Goal: Transaction & Acquisition: Purchase product/service

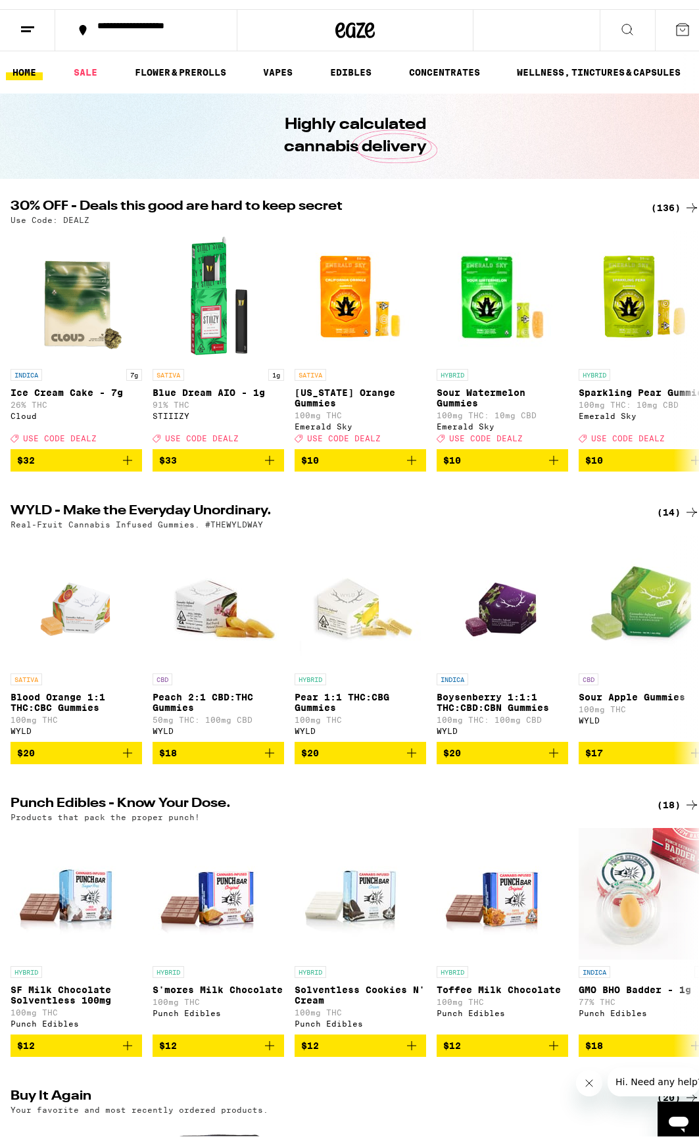
click at [653, 197] on div "(136)" at bounding box center [675, 199] width 49 height 16
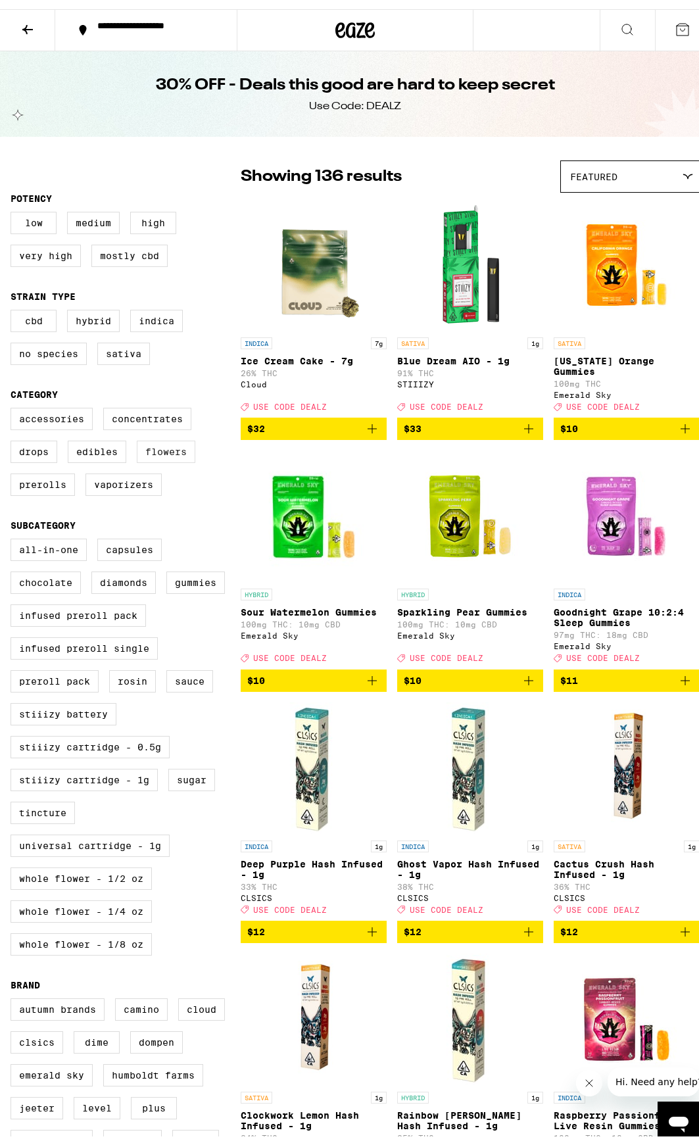
click at [169, 454] on label "Flowers" at bounding box center [166, 443] width 59 height 22
click at [14, 401] on input "Flowers" at bounding box center [13, 401] width 1 height 1
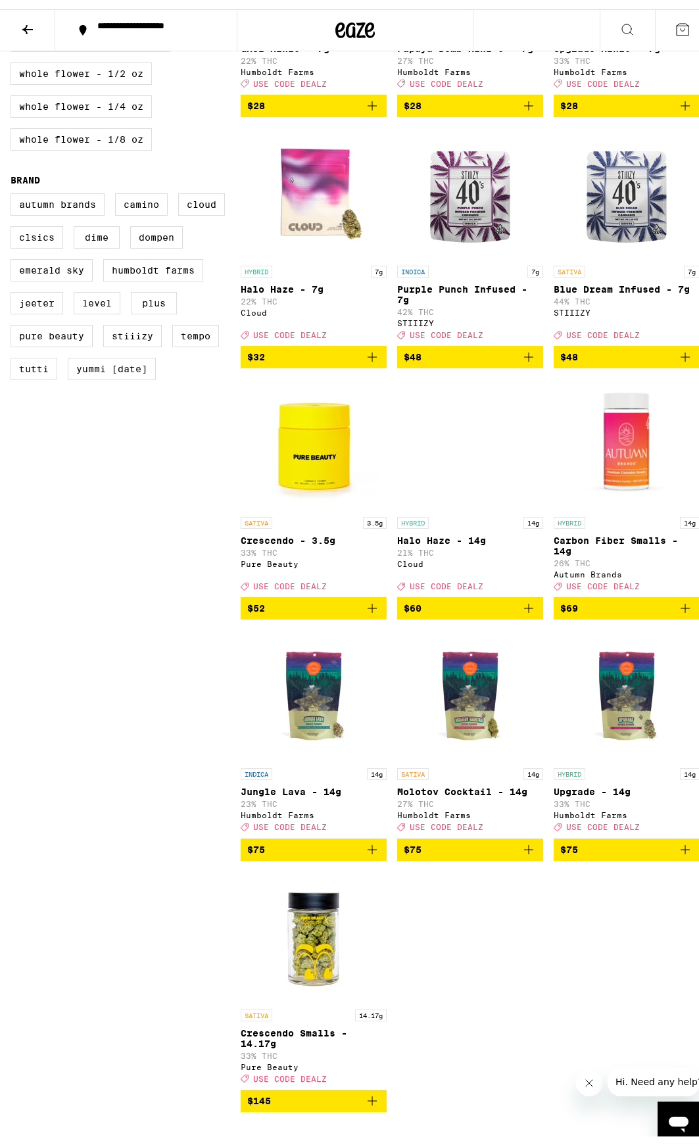
scroll to position [1065, 0]
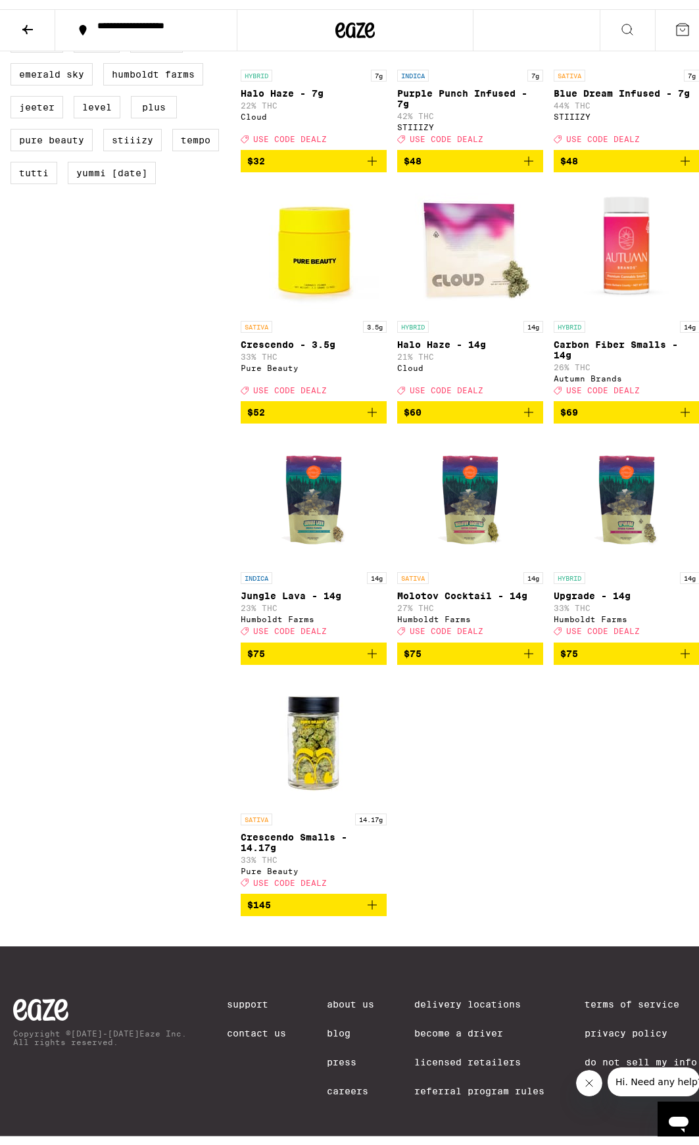
click at [476, 456] on img "Open page for Molotov Cocktail - 14g from Humboldt Farms" at bounding box center [471, 491] width 132 height 132
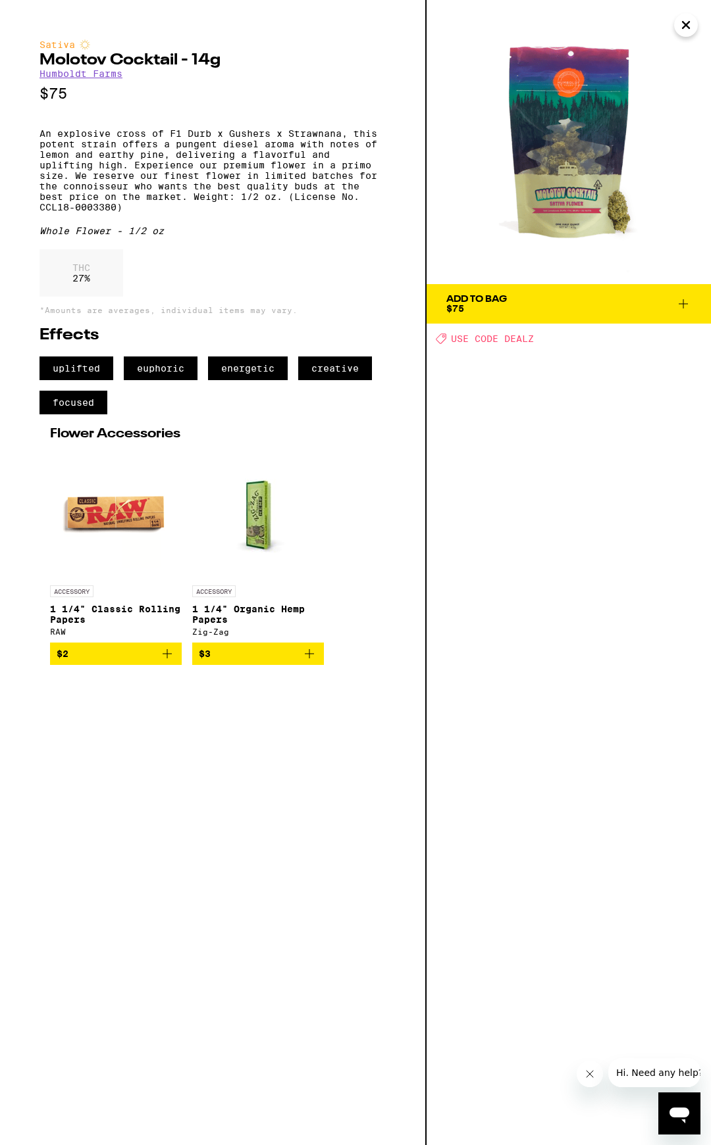
click at [680, 24] on icon "Close" at bounding box center [686, 25] width 16 height 20
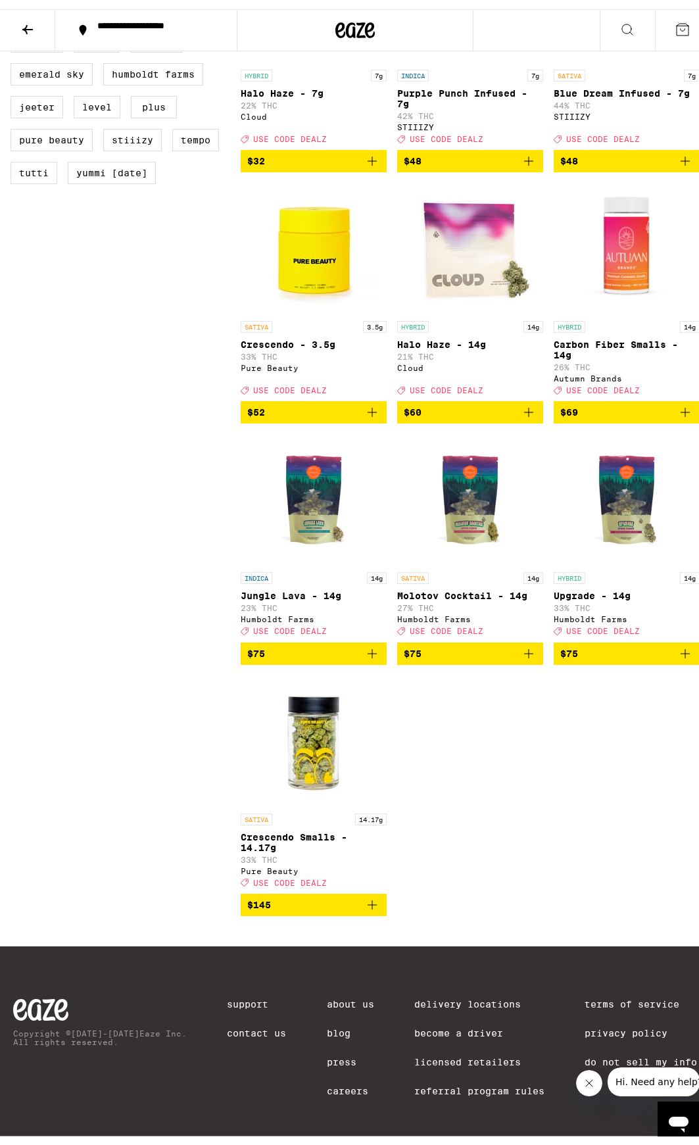
click at [678, 637] on icon "Add to bag" at bounding box center [686, 645] width 16 height 16
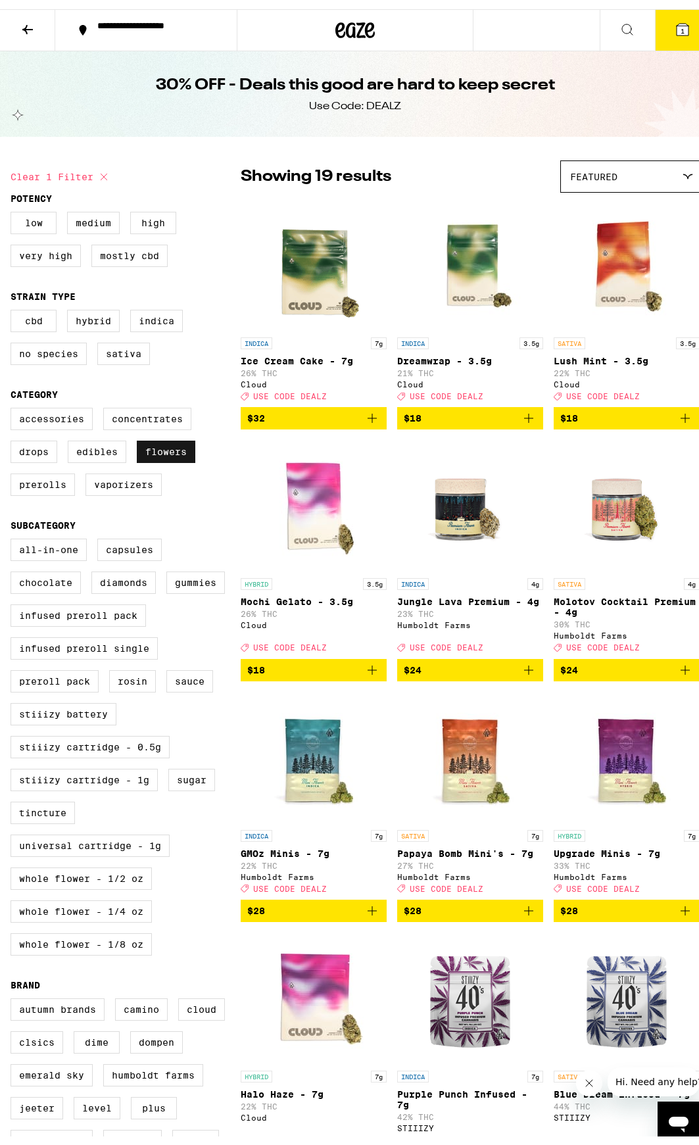
click at [175, 452] on label "Flowers" at bounding box center [166, 443] width 59 height 22
click at [14, 401] on input "Flowers" at bounding box center [13, 401] width 1 height 1
checkbox input "false"
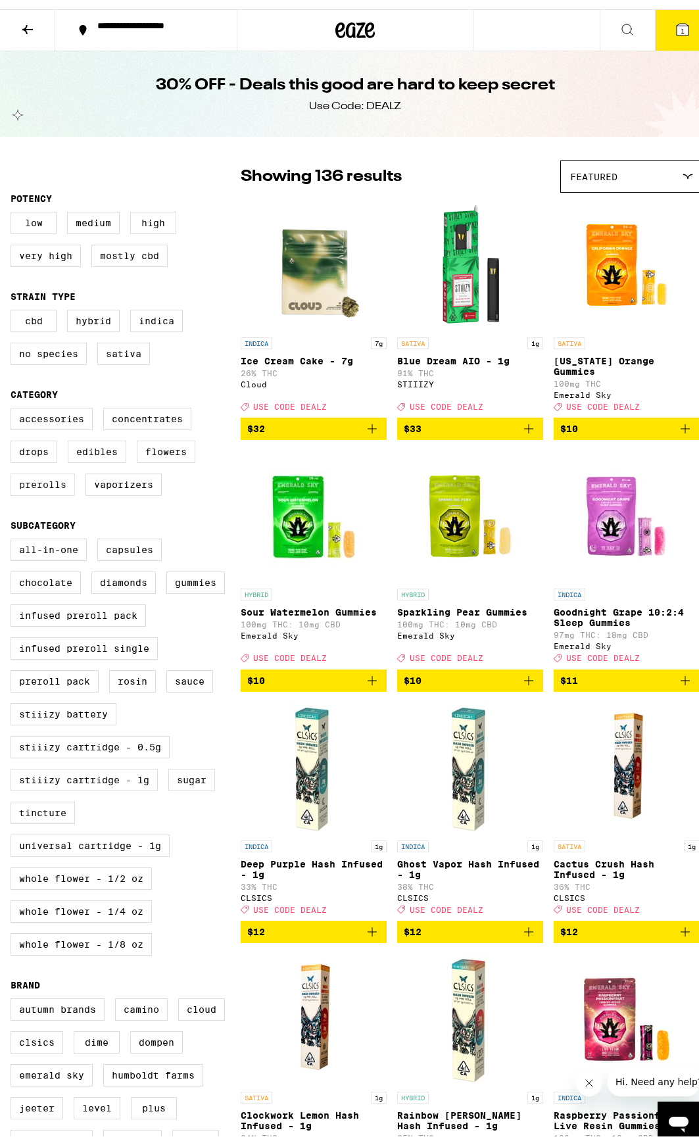
click at [57, 484] on label "Prerolls" at bounding box center [43, 475] width 64 height 22
click at [14, 401] on input "Prerolls" at bounding box center [13, 401] width 1 height 1
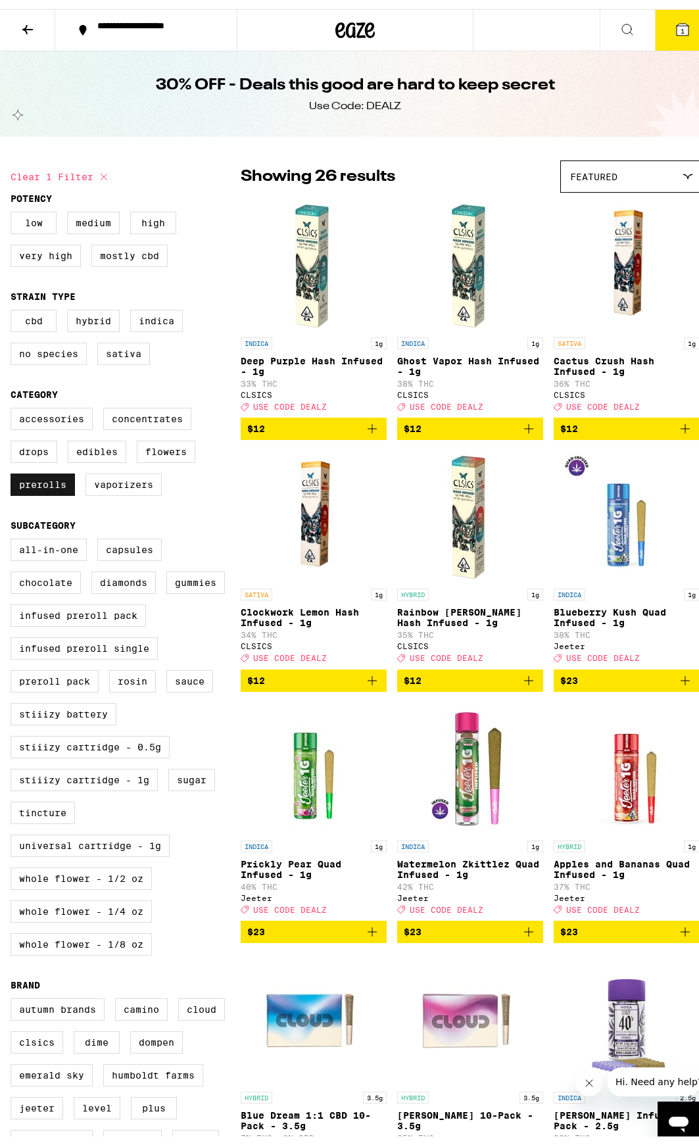
click at [36, 487] on label "Prerolls" at bounding box center [43, 475] width 64 height 22
click at [14, 401] on input "Prerolls" at bounding box center [13, 401] width 1 height 1
checkbox input "false"
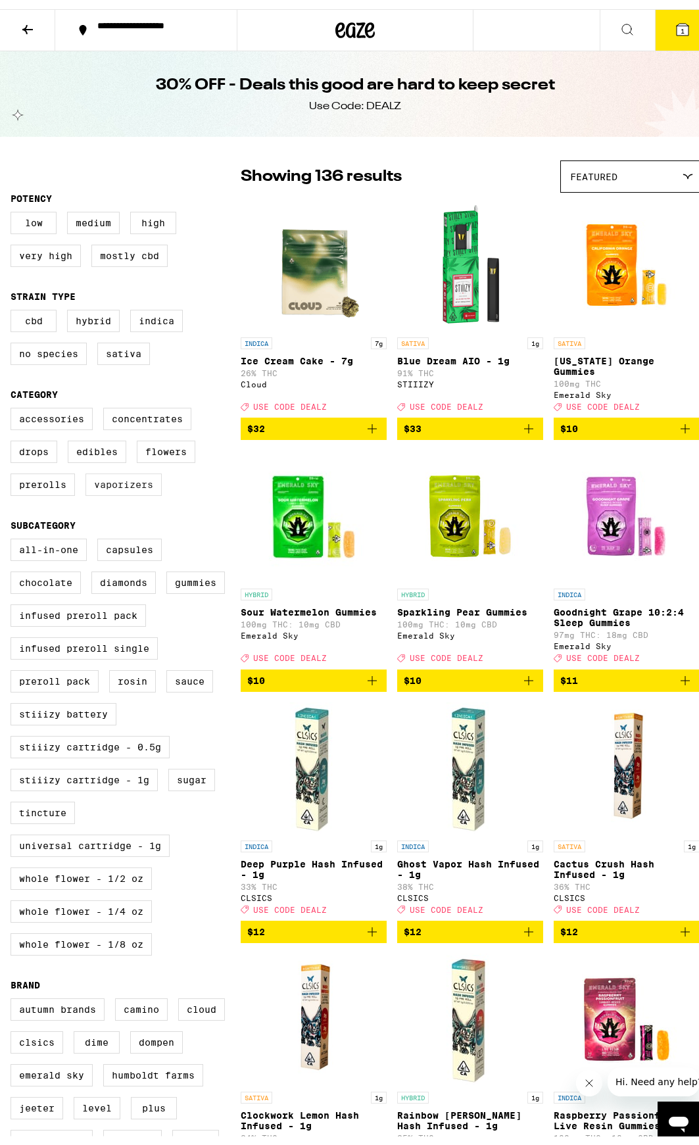
click at [128, 487] on label "Vaporizers" at bounding box center [124, 475] width 76 height 22
click at [14, 401] on input "Vaporizers" at bounding box center [13, 401] width 1 height 1
checkbox input "true"
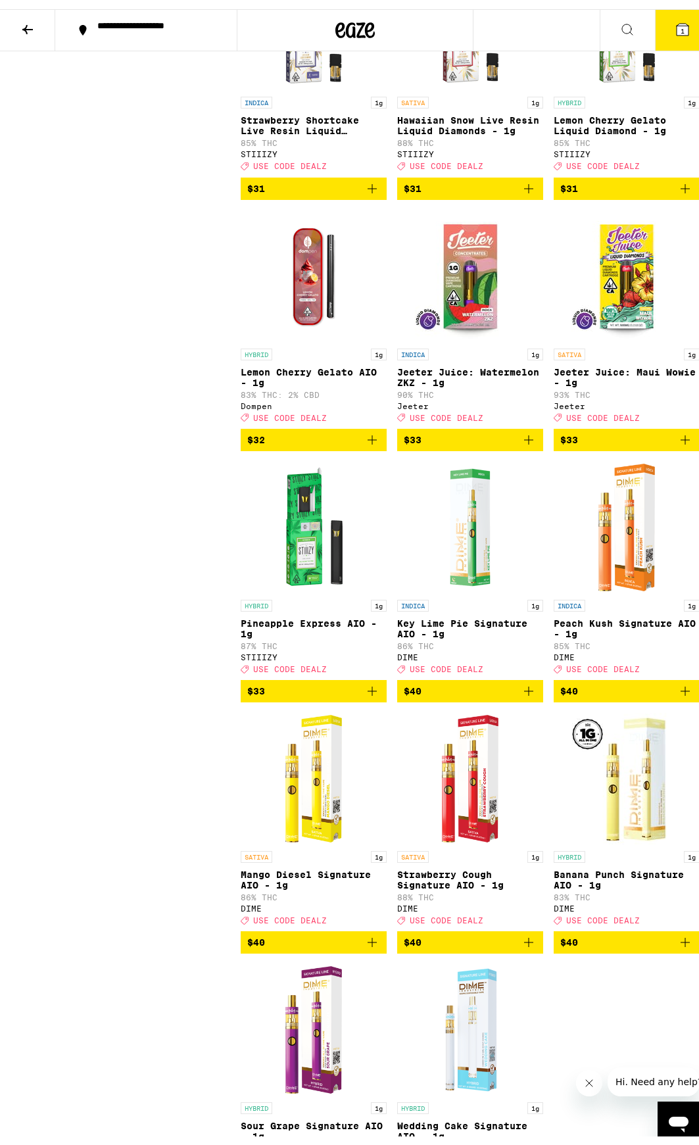
scroll to position [2886, 0]
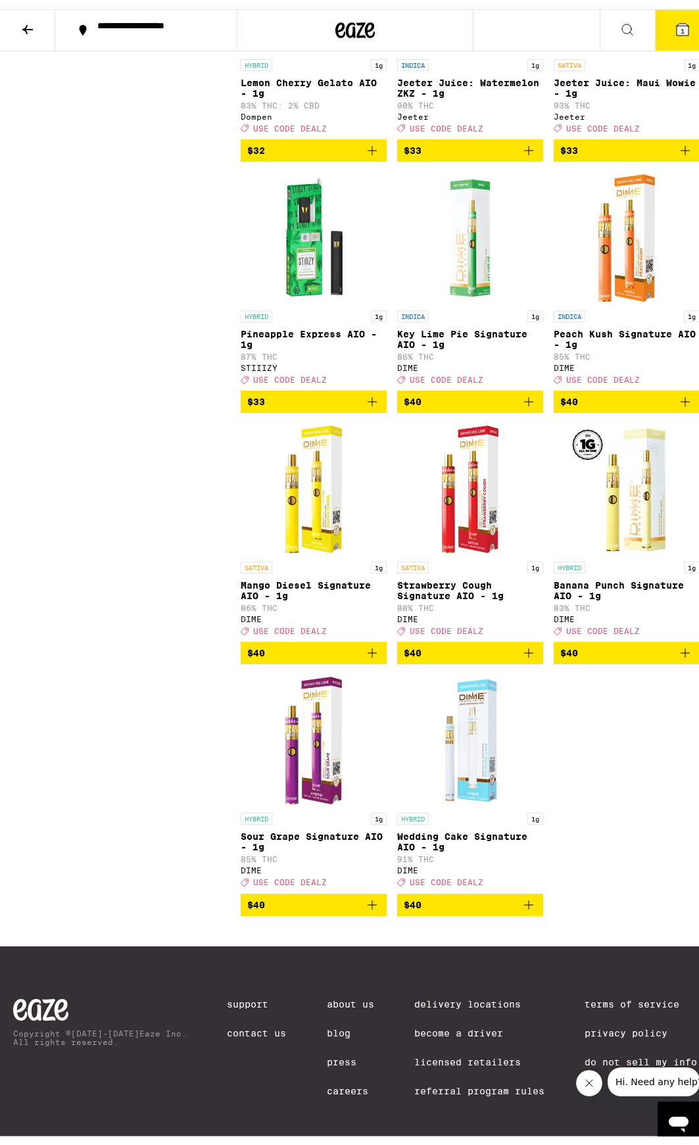
click at [655, 22] on button "1" at bounding box center [682, 21] width 55 height 41
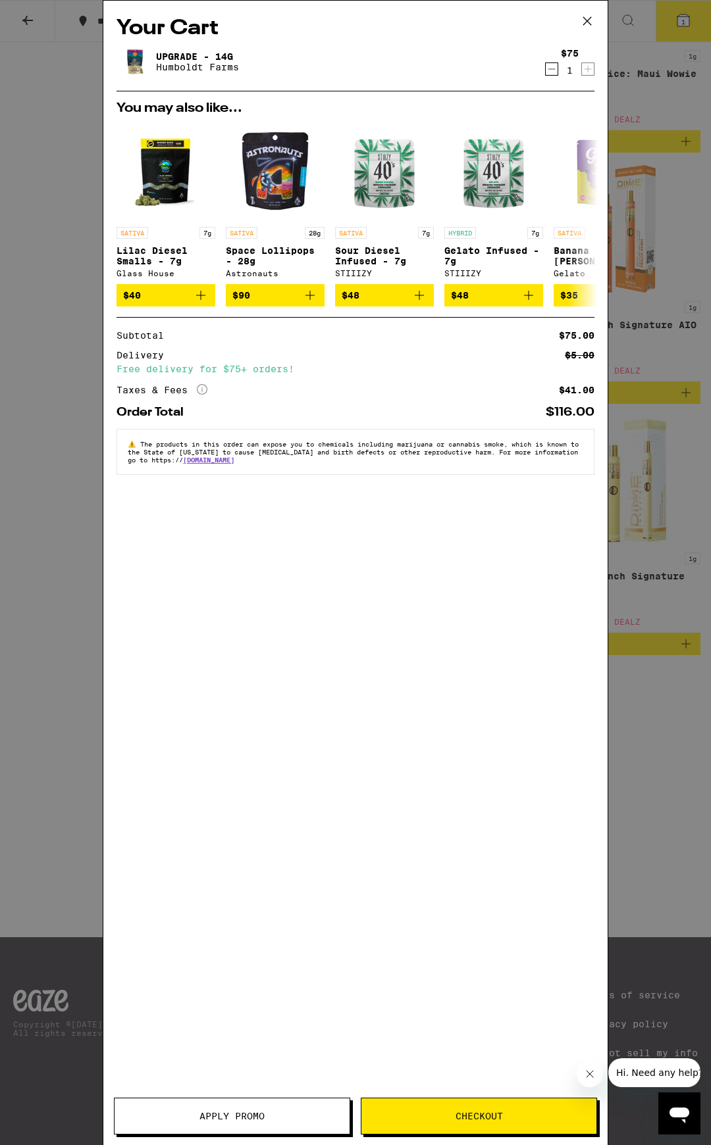
click at [246, 1113] on span "Apply Promo" at bounding box center [231, 1116] width 65 height 9
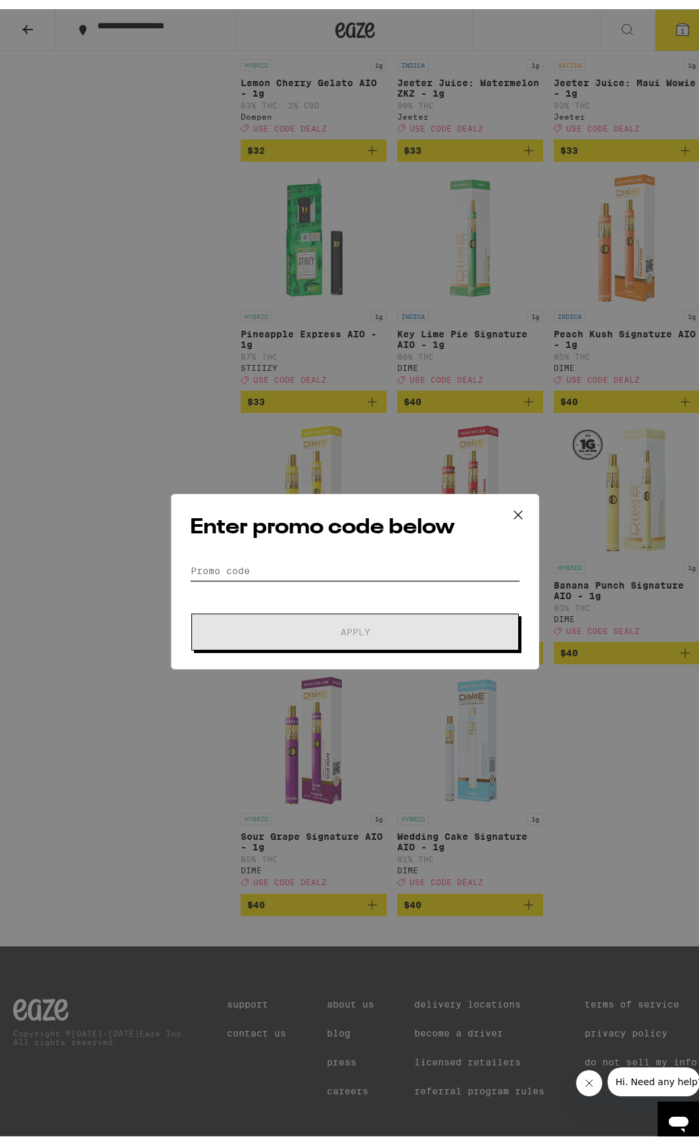
click at [249, 568] on input "Promo Code" at bounding box center [355, 562] width 330 height 20
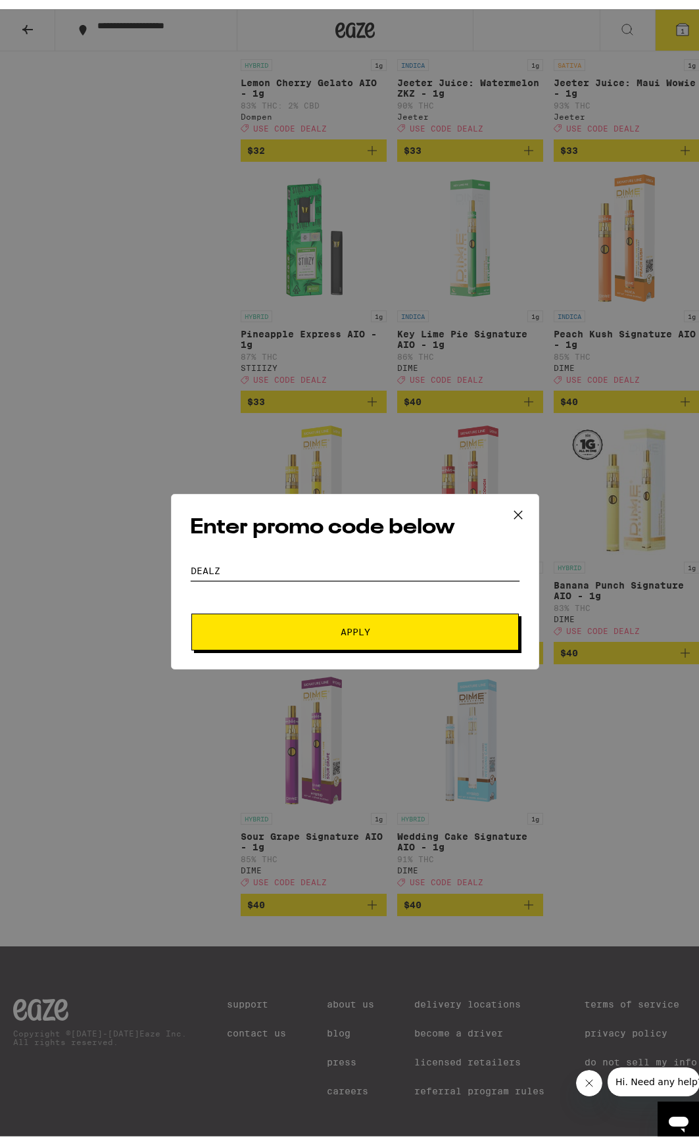
type input "dealz"
click at [191, 605] on button "Apply" at bounding box center [355, 623] width 328 height 37
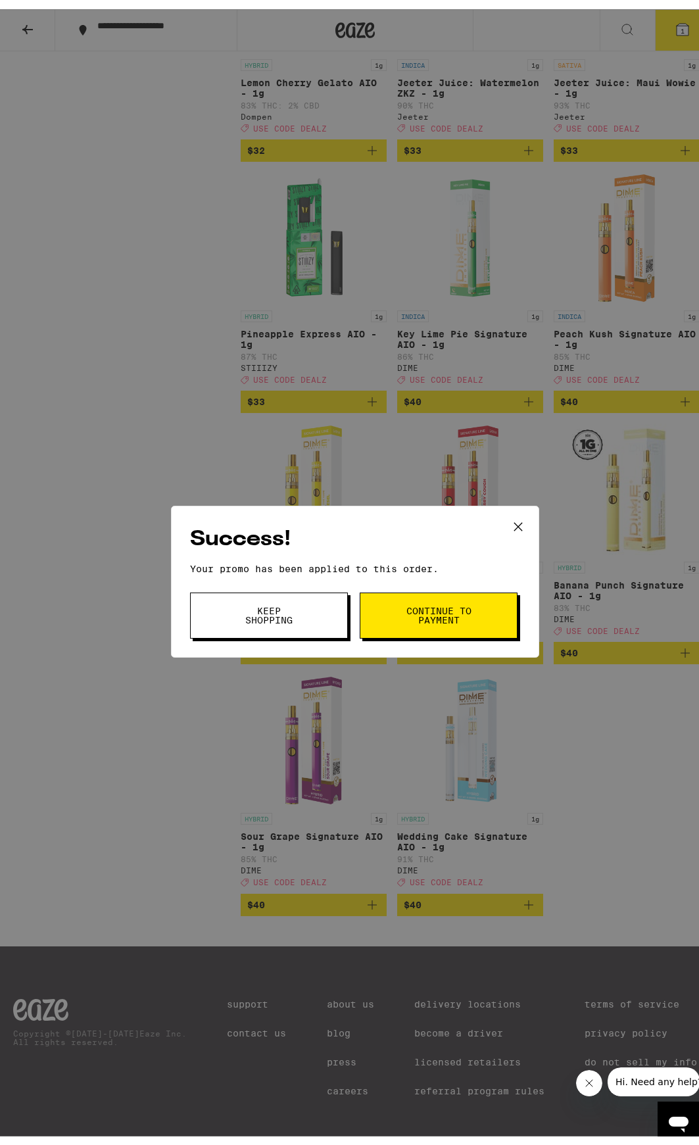
click at [461, 609] on span "Continue to payment" at bounding box center [438, 606] width 67 height 18
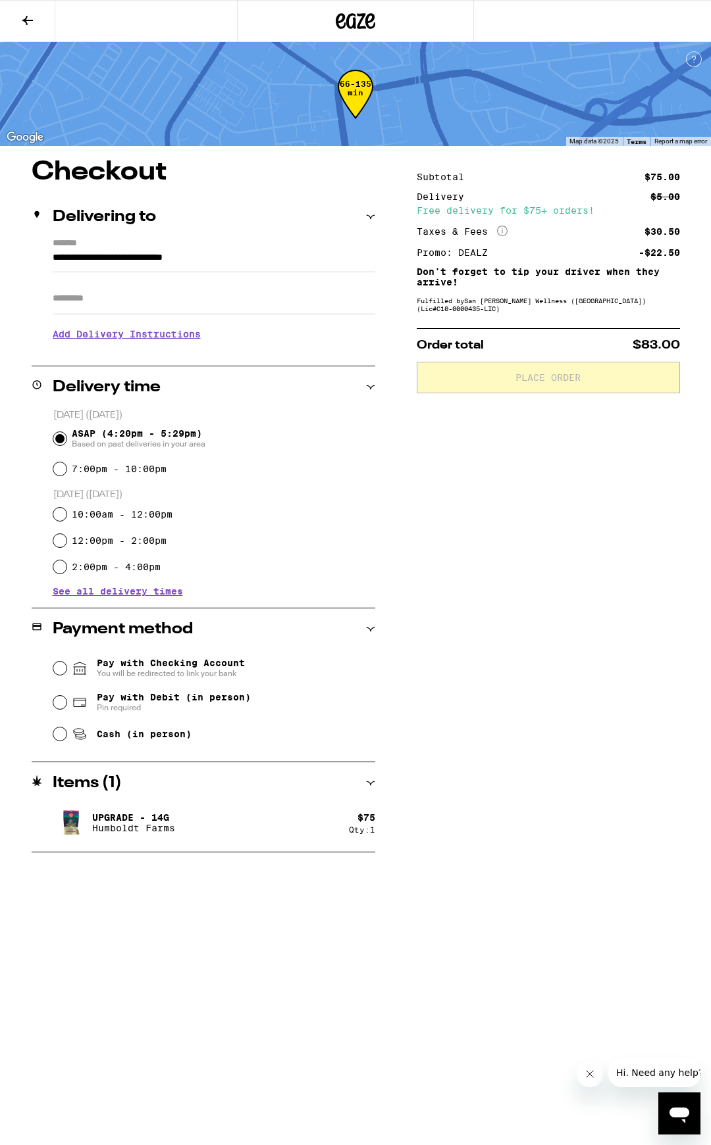
click at [70, 739] on div "Cash (in person)" at bounding box center [214, 734] width 322 height 29
click at [62, 739] on input "Cash (in person)" at bounding box center [59, 734] width 13 height 13
radio input "true"
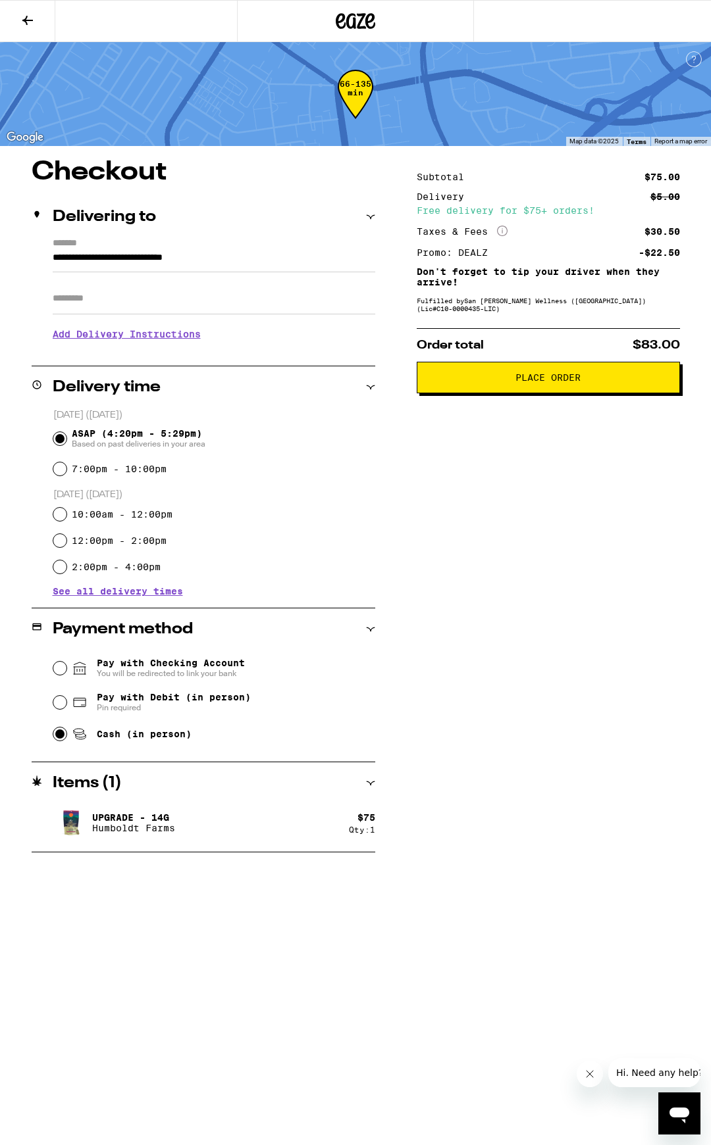
click at [466, 389] on button "Place Order" at bounding box center [547, 378] width 263 height 32
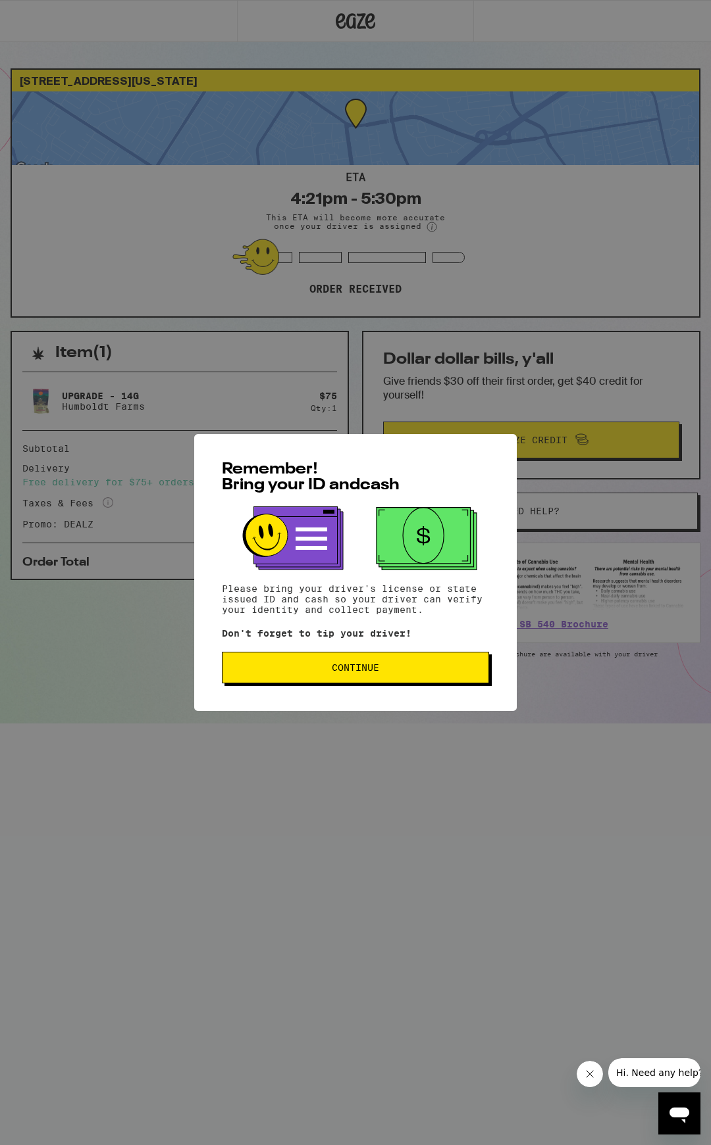
click at [350, 678] on button "Continue" at bounding box center [355, 668] width 267 height 32
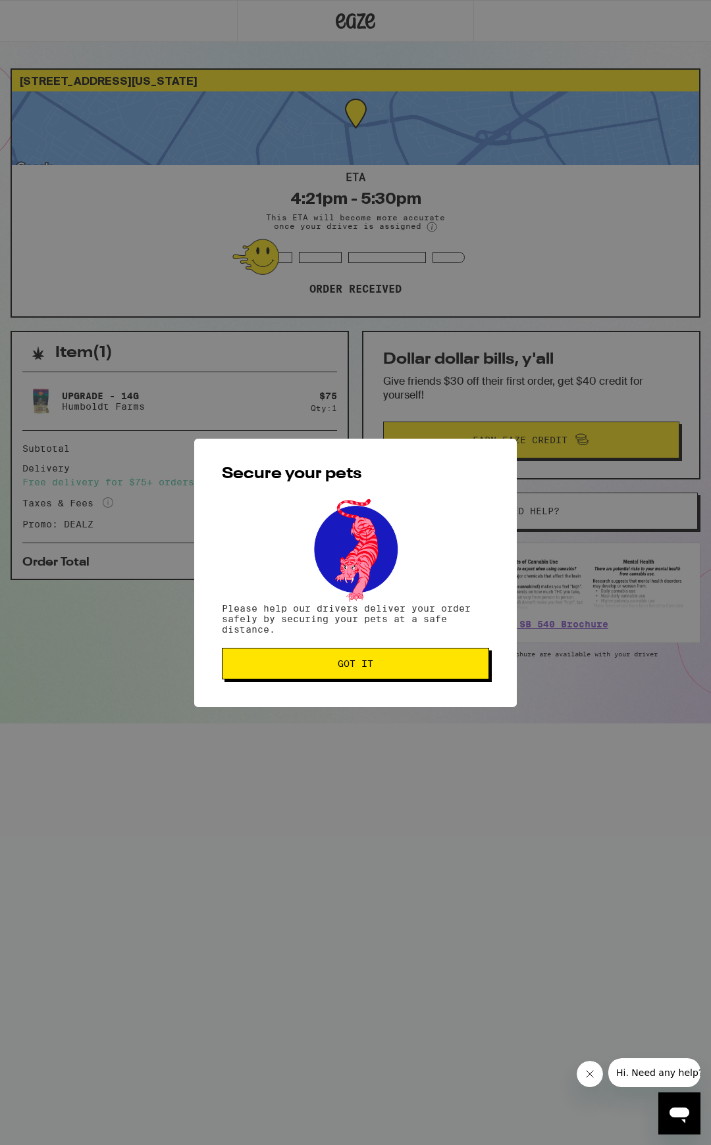
click at [356, 659] on button "Got it" at bounding box center [355, 664] width 267 height 32
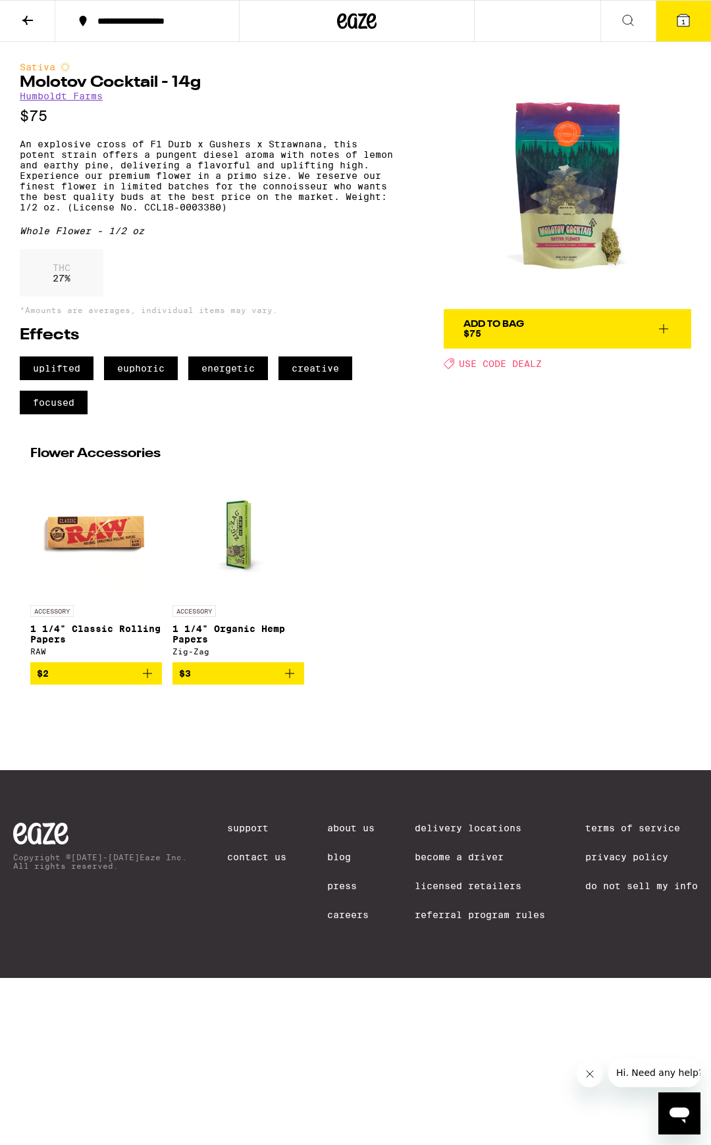
click at [553, 142] on img at bounding box center [566, 185] width 247 height 247
click at [587, 122] on img at bounding box center [566, 185] width 247 height 247
click at [580, 159] on img at bounding box center [566, 185] width 247 height 247
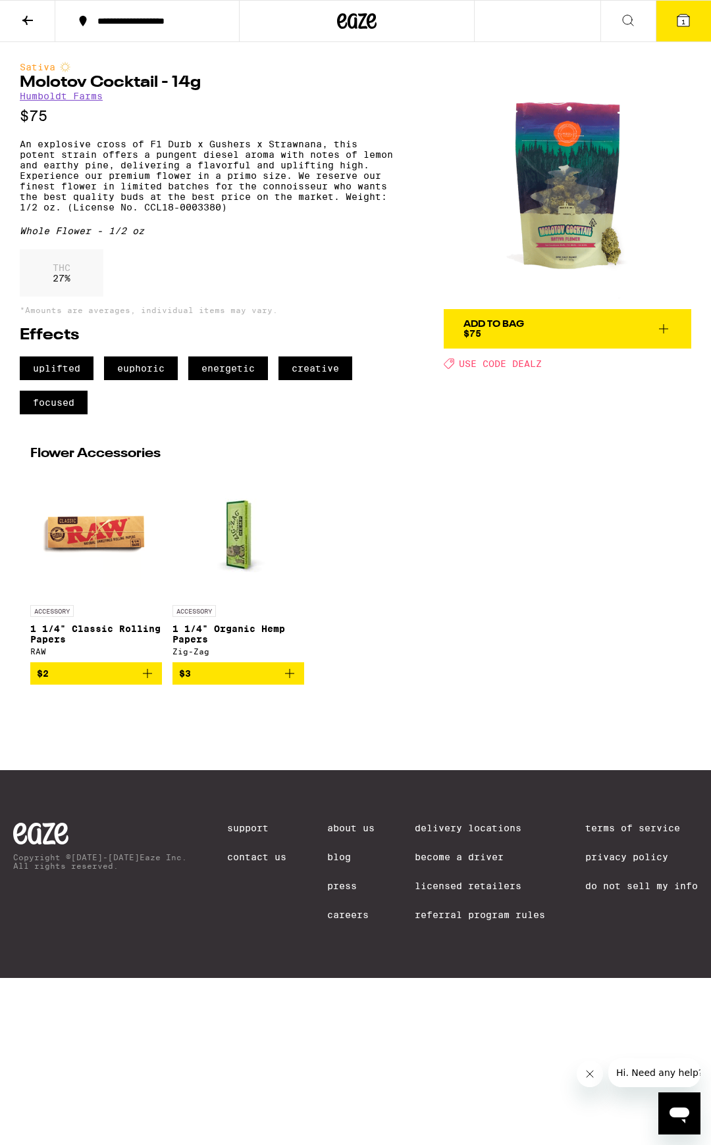
click at [580, 159] on img at bounding box center [566, 185] width 247 height 247
